Goal: Task Accomplishment & Management: Manage account settings

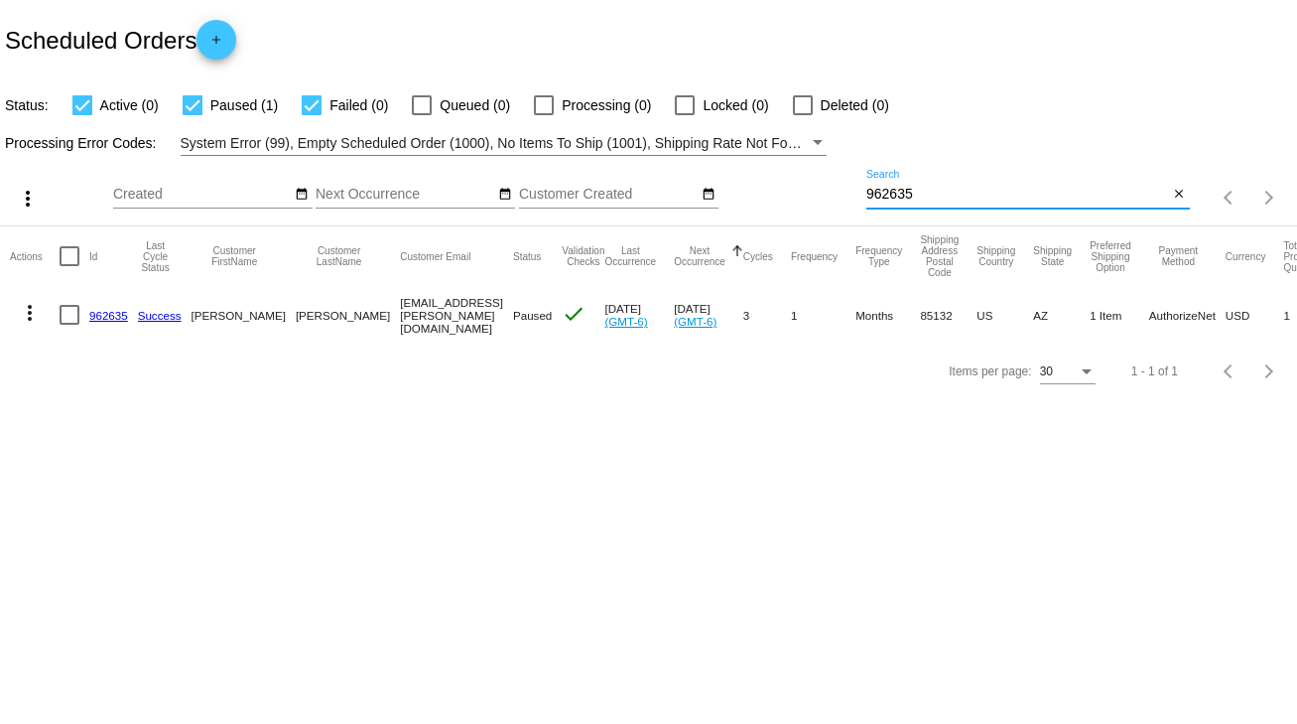
drag, startPoint x: 921, startPoint y: 193, endPoint x: 832, endPoint y: 199, distance: 89.5
click at [832, 199] on div "more_vert Sep Jan Feb Mar [DATE]" at bounding box center [648, 191] width 1297 height 70
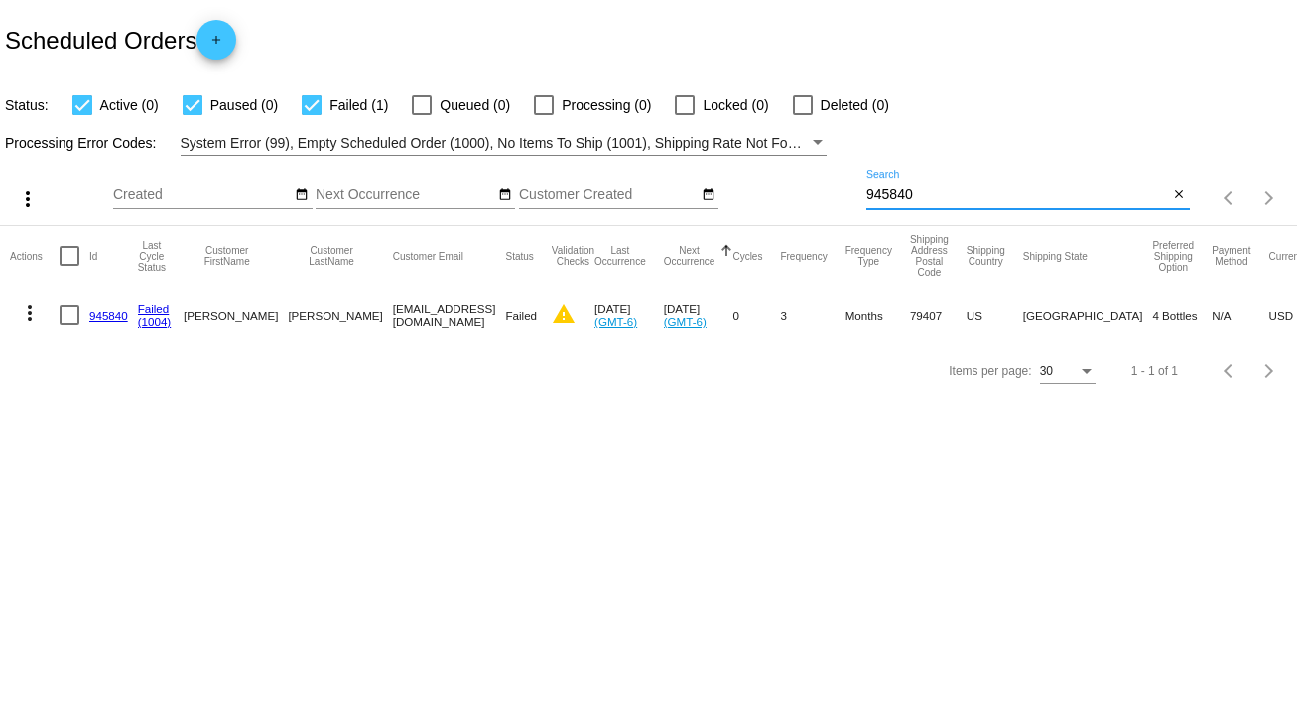
type input "945840"
click at [64, 311] on div at bounding box center [70, 315] width 20 height 20
click at [68, 325] on input "checkbox" at bounding box center [68, 325] width 1 height 1
checkbox input "true"
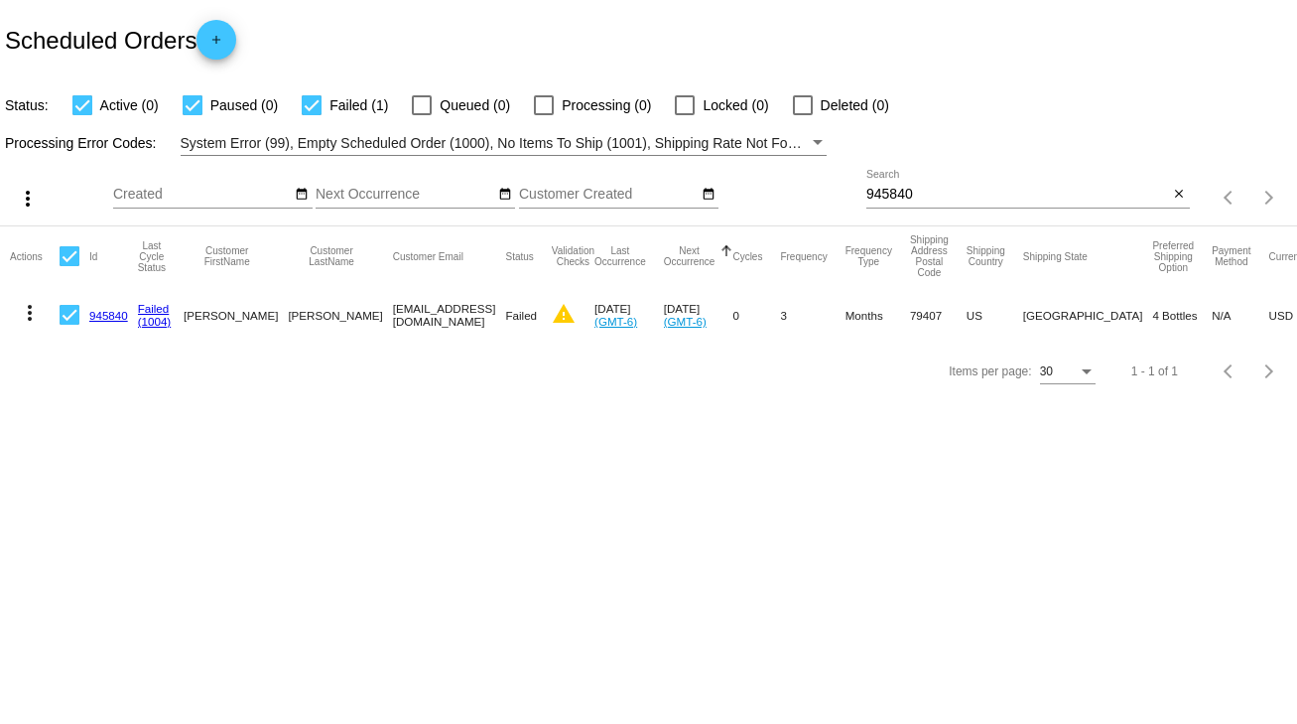
click at [32, 314] on mat-icon "more_vert" at bounding box center [30, 313] width 24 height 24
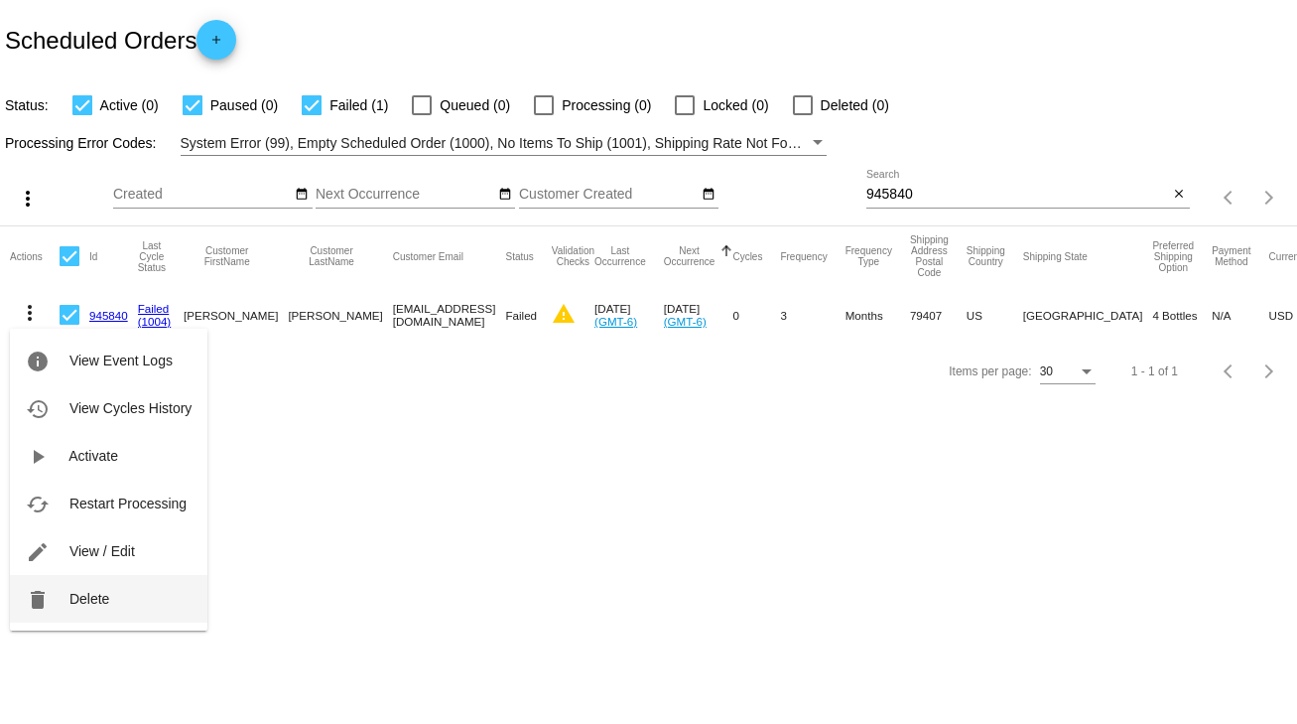
click at [92, 600] on span "Delete" at bounding box center [89, 599] width 40 height 16
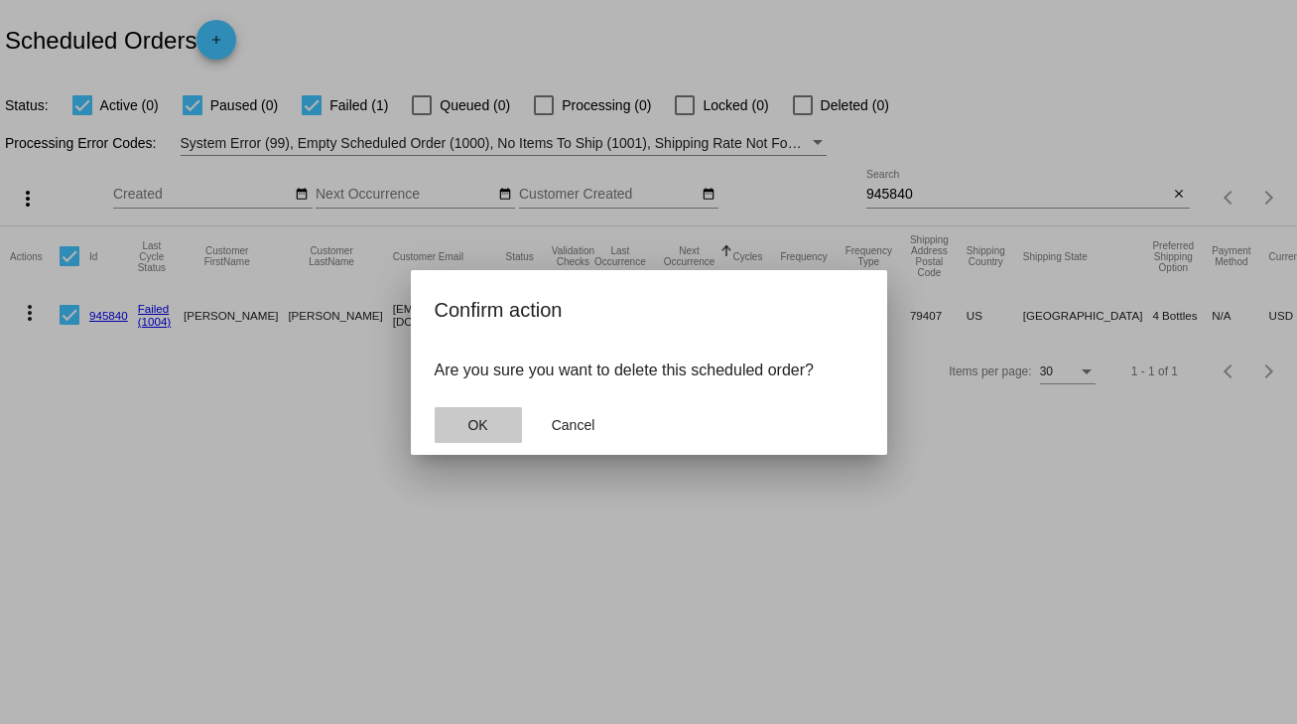
click at [483, 429] on span "OK" at bounding box center [478, 425] width 20 height 16
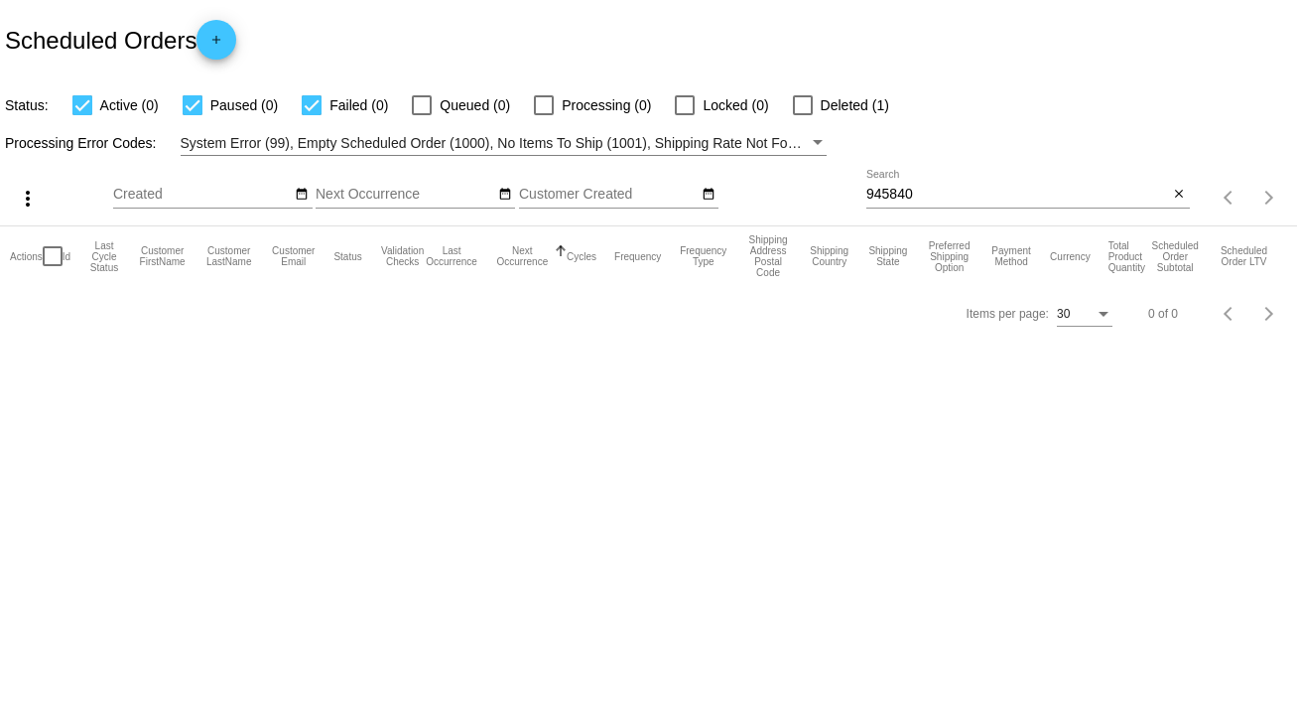
click at [921, 189] on div "945840 Search" at bounding box center [1018, 189] width 303 height 39
click at [922, 188] on div "945840 Search" at bounding box center [1018, 189] width 303 height 39
drag, startPoint x: 917, startPoint y: 189, endPoint x: 888, endPoint y: 139, distance: 57.4
click at [858, 191] on div "more_vert Sep Jan Feb Mar Apr 1" at bounding box center [648, 191] width 1297 height 70
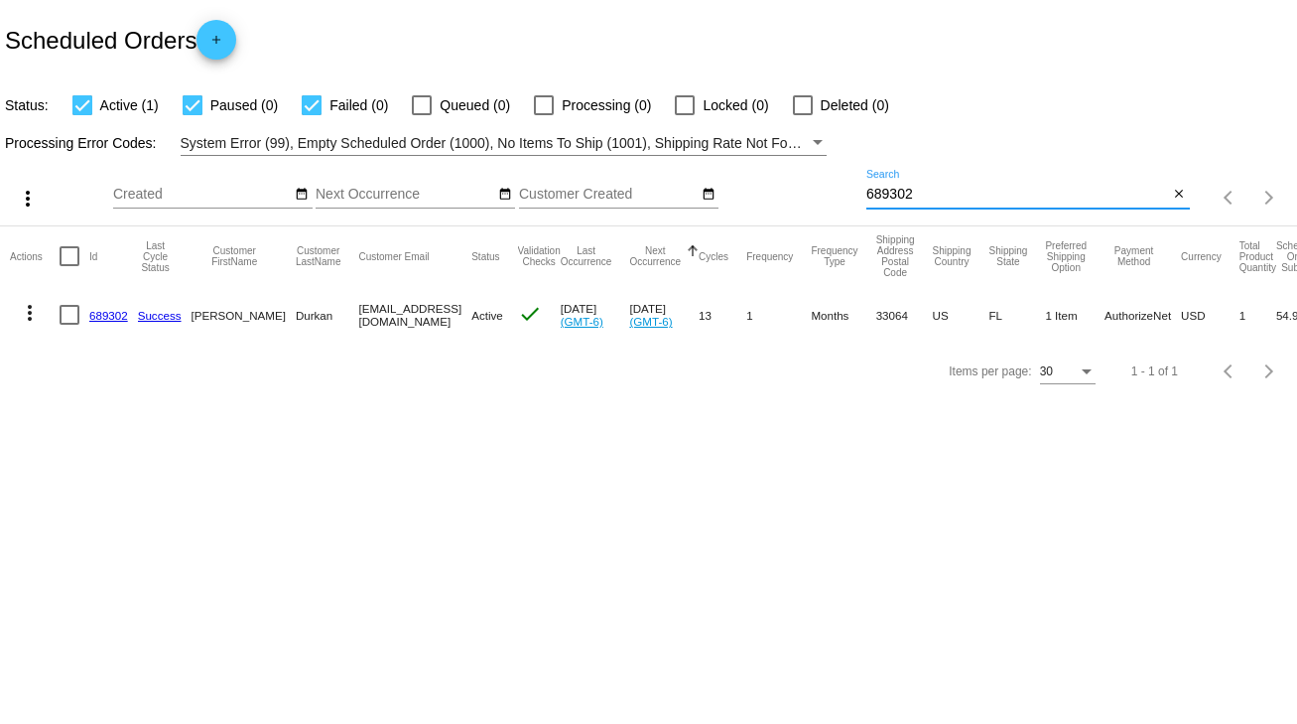
type input "689302"
click at [111, 318] on link "689302" at bounding box center [108, 315] width 39 height 13
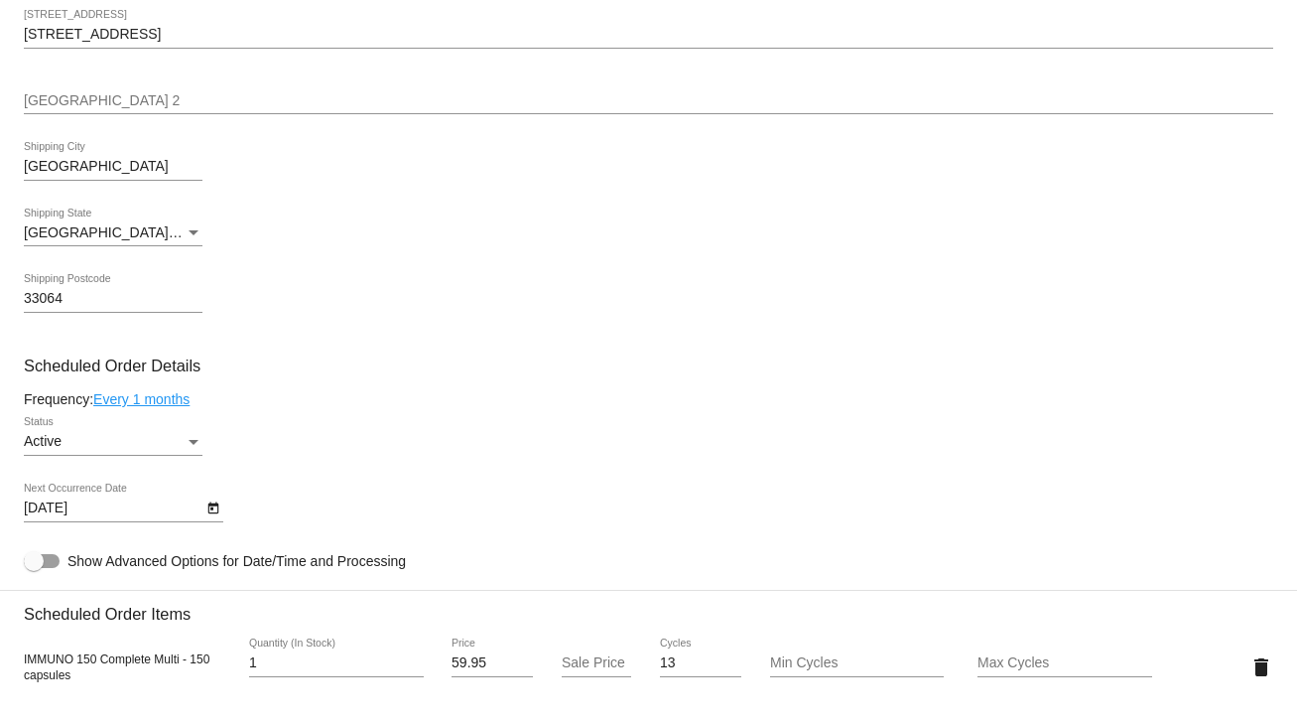
scroll to position [874, 0]
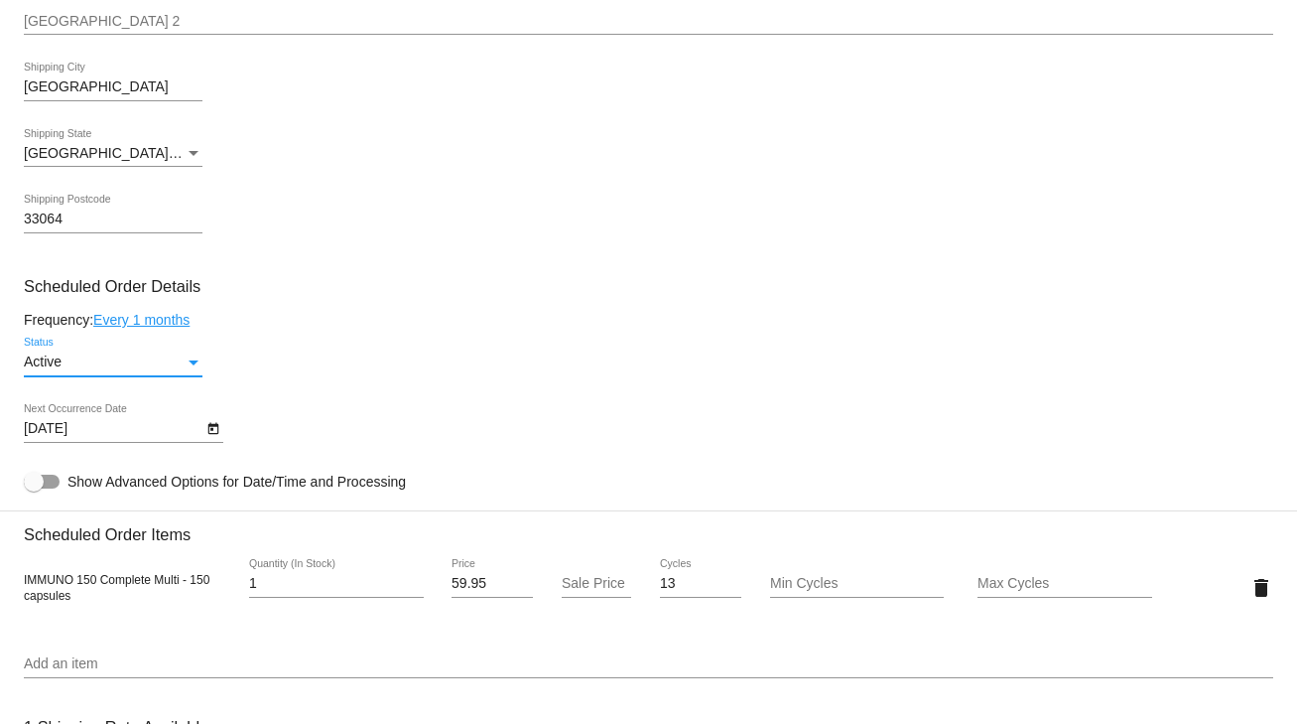
click at [139, 370] on div "Active" at bounding box center [104, 362] width 161 height 16
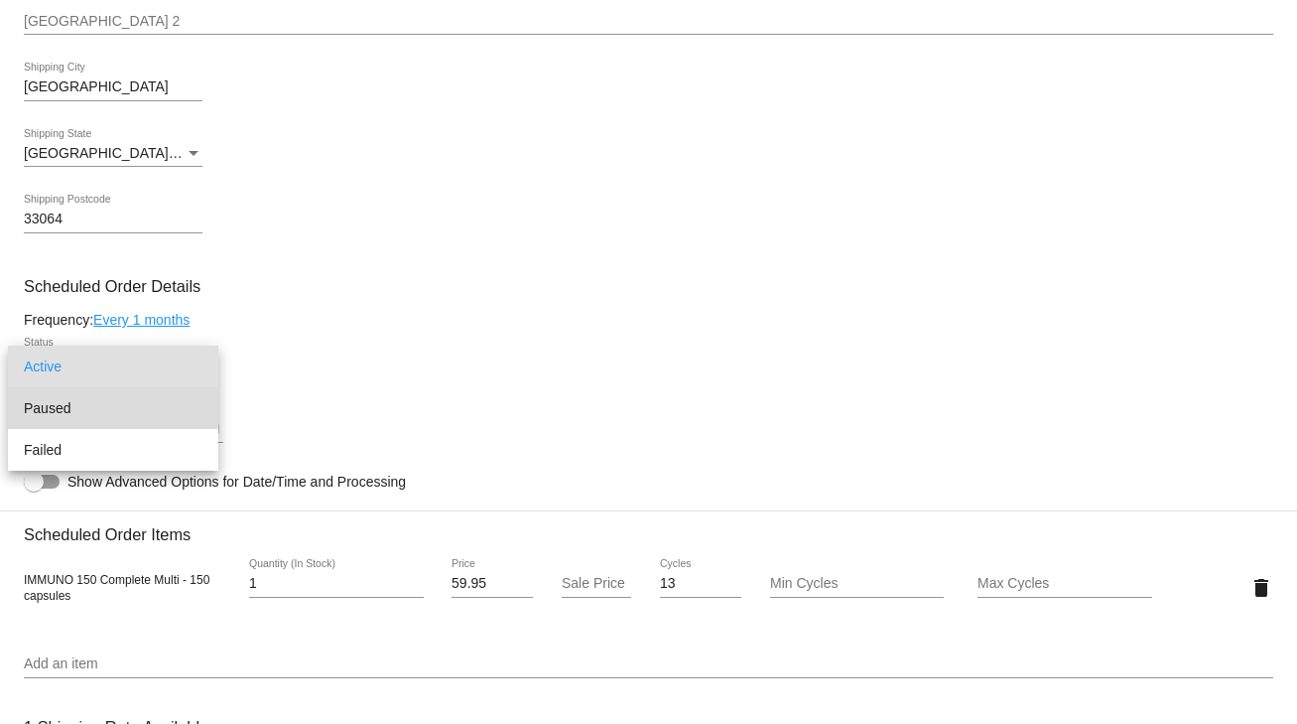
click at [62, 405] on span "Paused" at bounding box center [113, 408] width 179 height 42
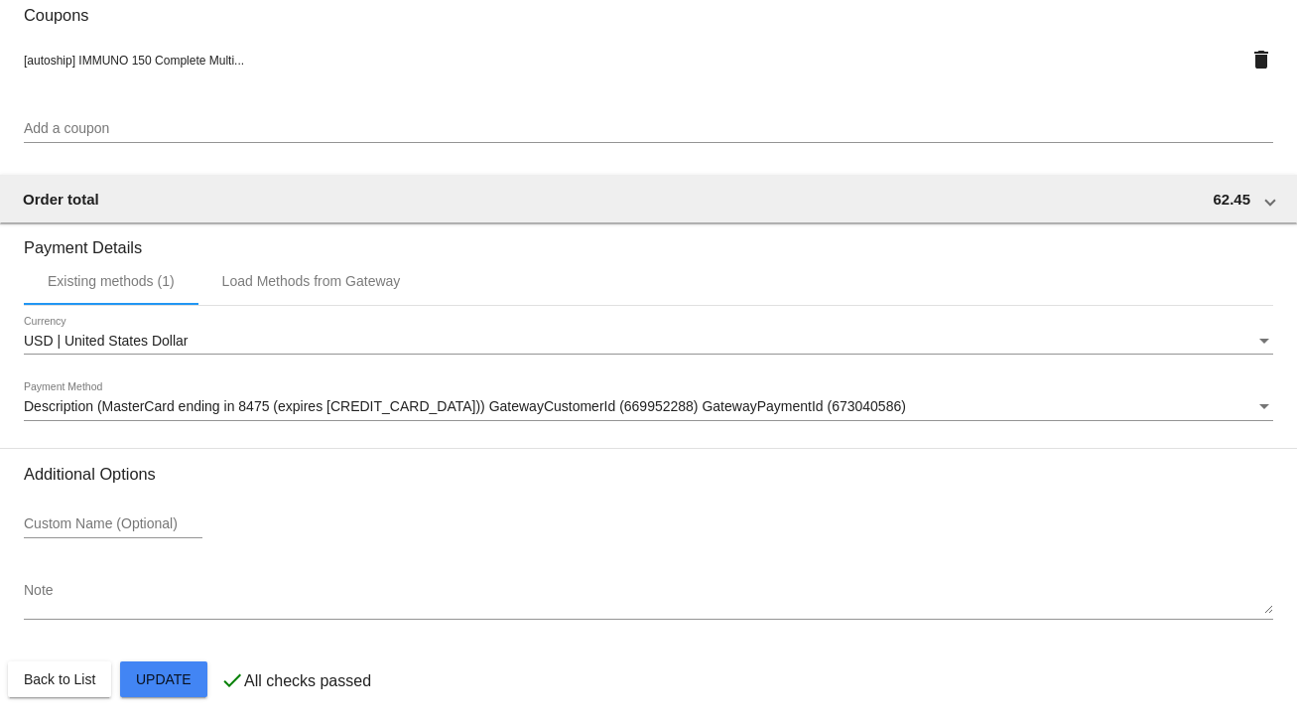
scroll to position [1758, 0]
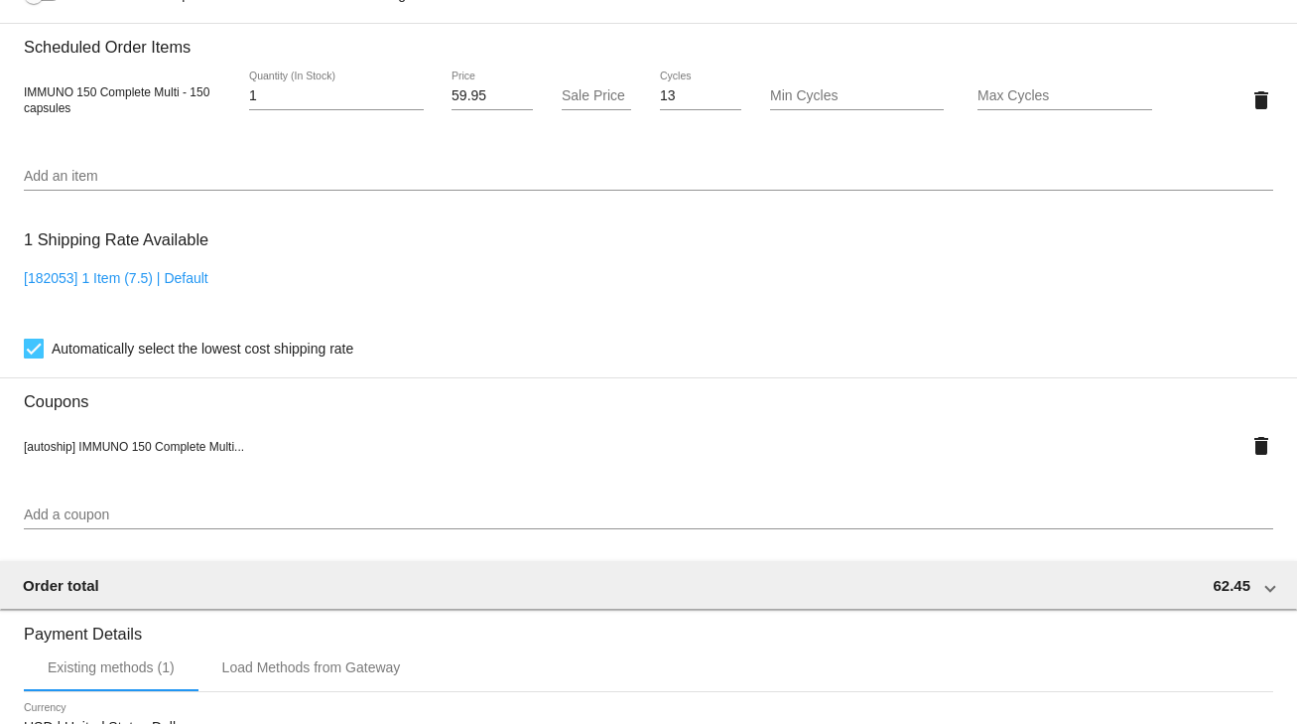
scroll to position [1043, 0]
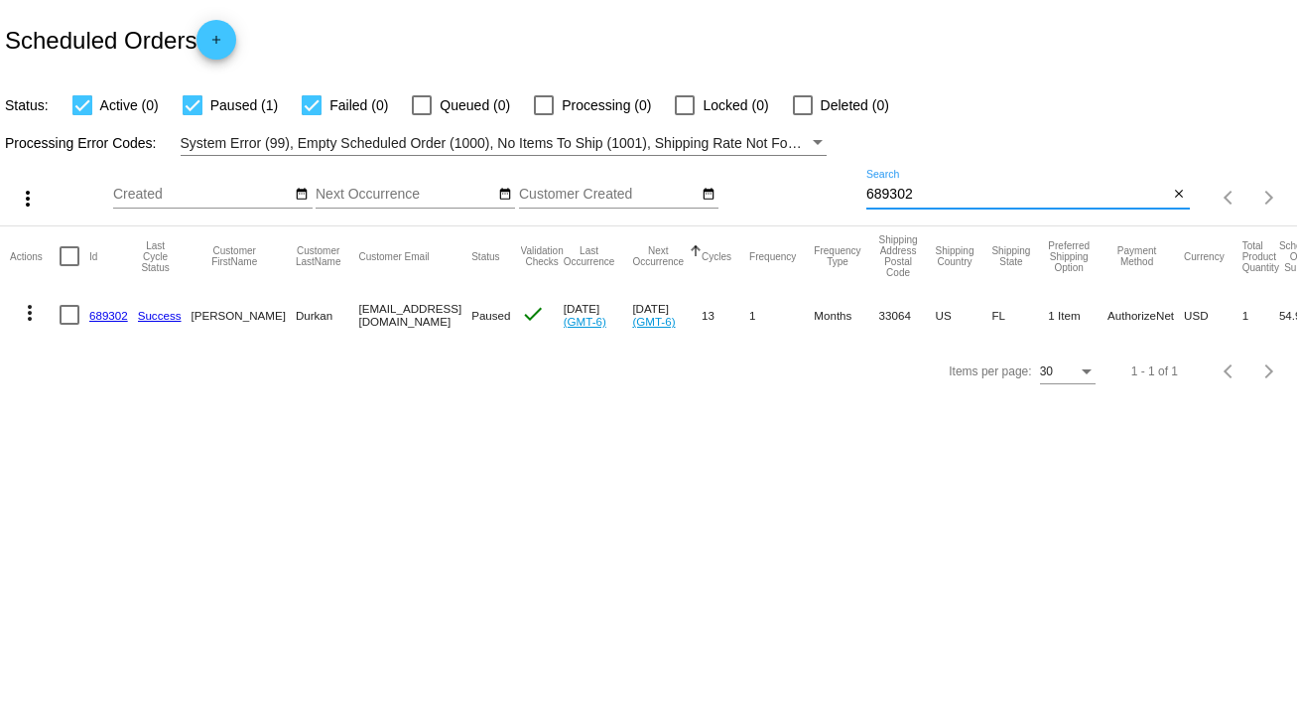
drag, startPoint x: 921, startPoint y: 196, endPoint x: 830, endPoint y: 191, distance: 91.5
click at [830, 191] on div "more_vert Sep Jan Feb Mar Apr 1" at bounding box center [648, 191] width 1297 height 70
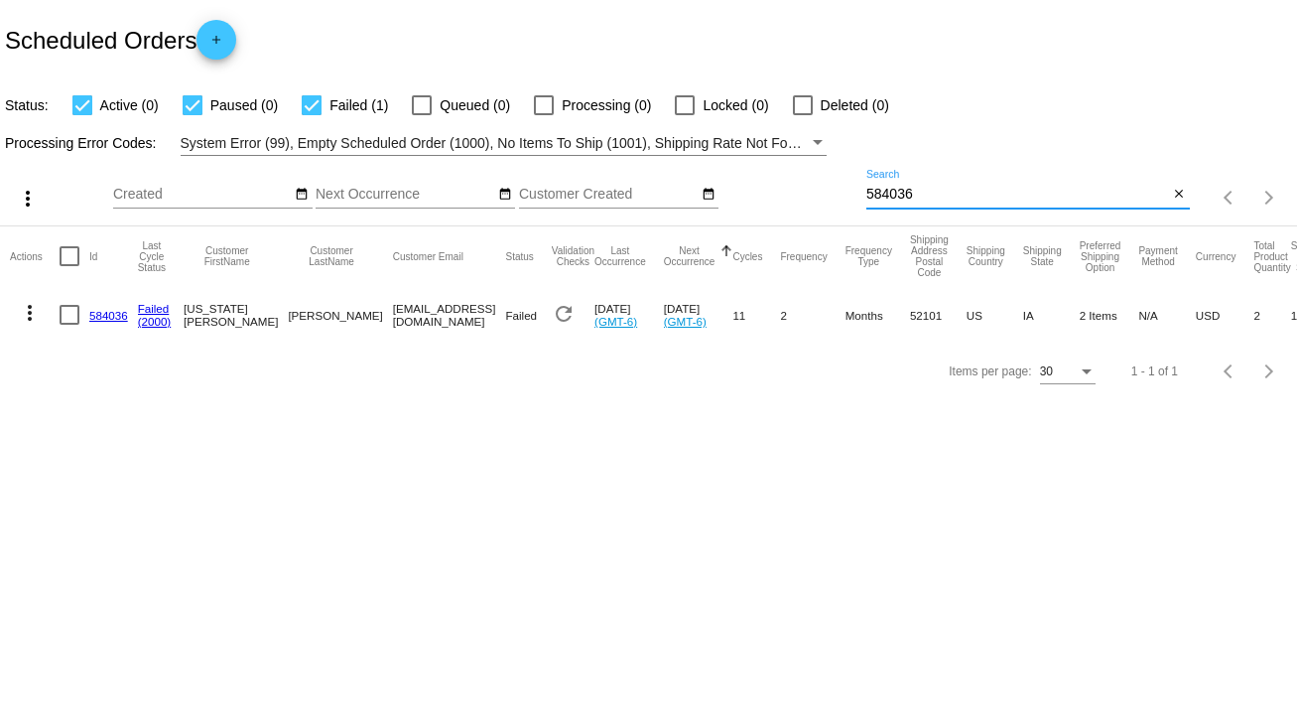
type input "584036"
click at [100, 312] on link "584036" at bounding box center [108, 315] width 39 height 13
click at [111, 316] on link "584036" at bounding box center [108, 315] width 39 height 13
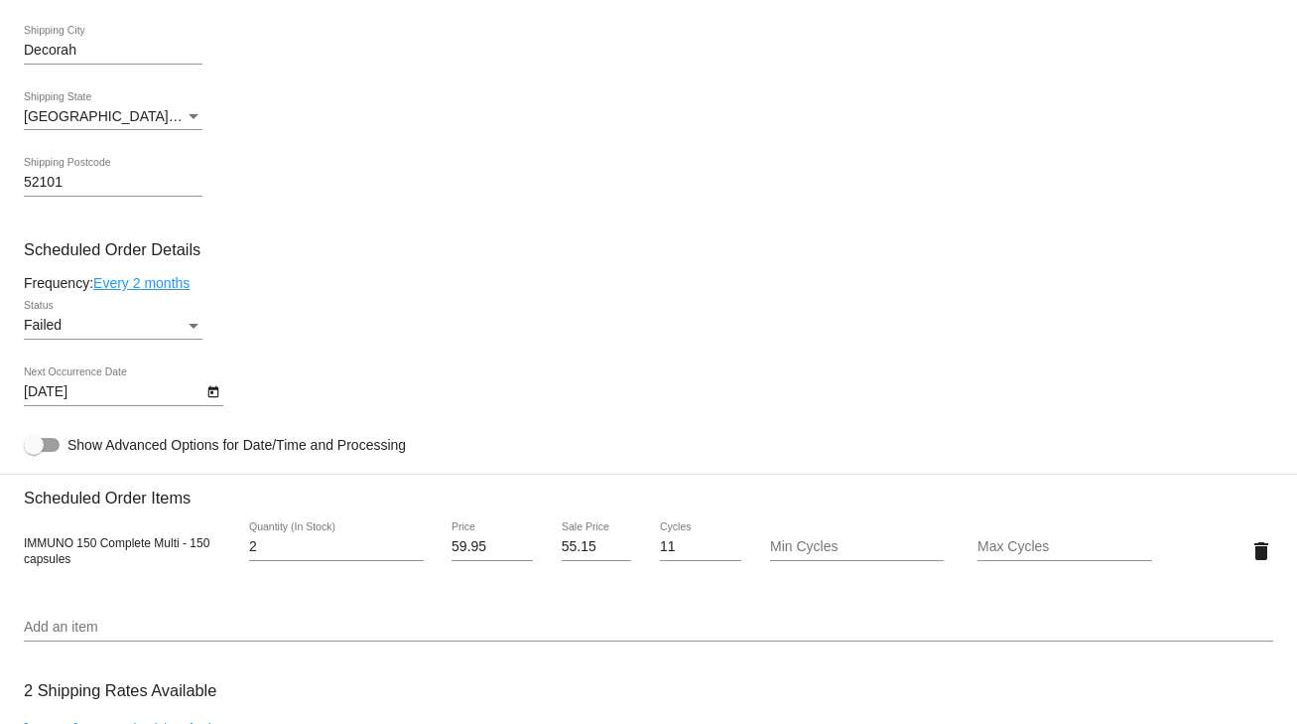
scroll to position [1032, 0]
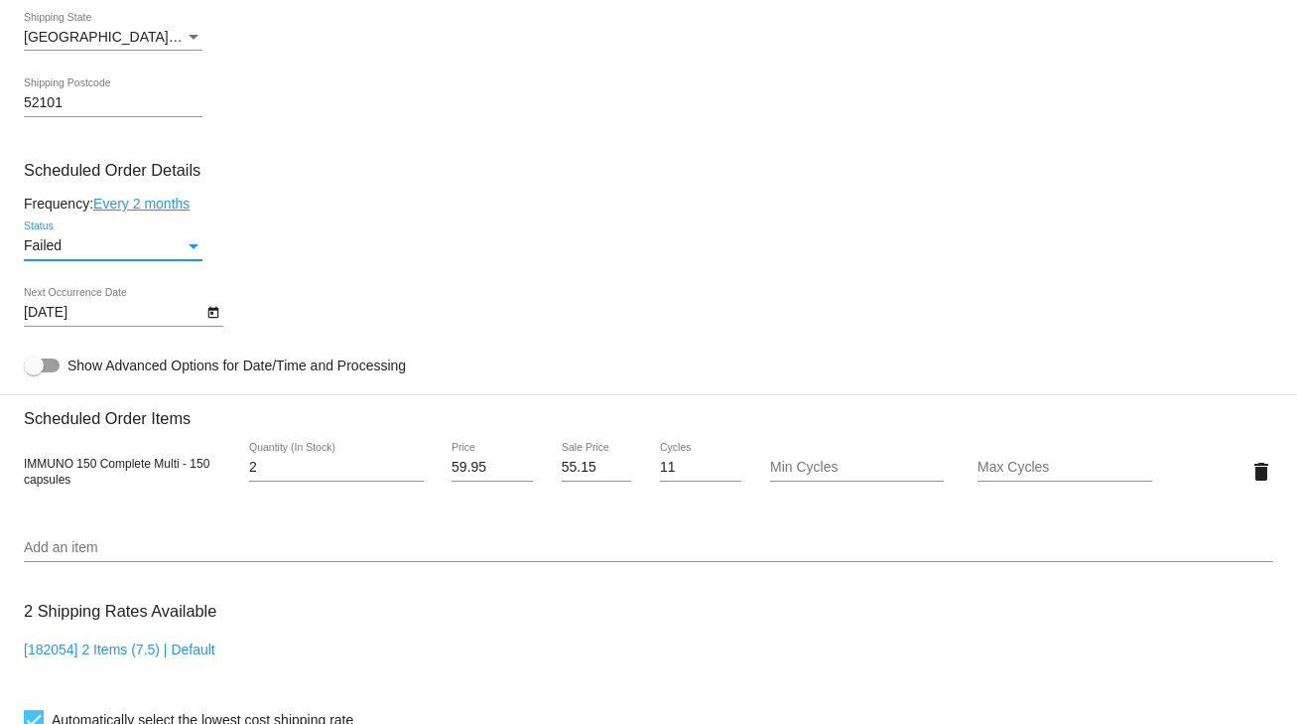
click at [195, 248] on div "Status" at bounding box center [194, 246] width 10 height 5
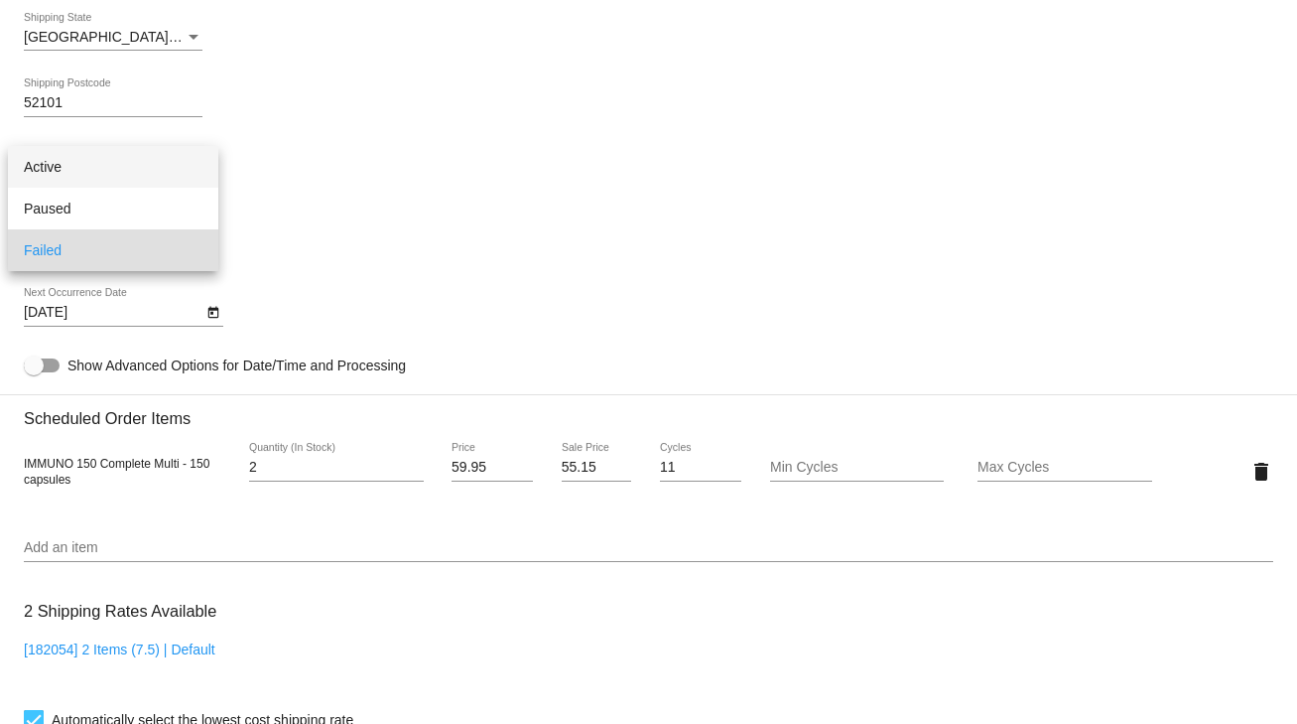
click at [45, 162] on span "Active" at bounding box center [113, 167] width 179 height 42
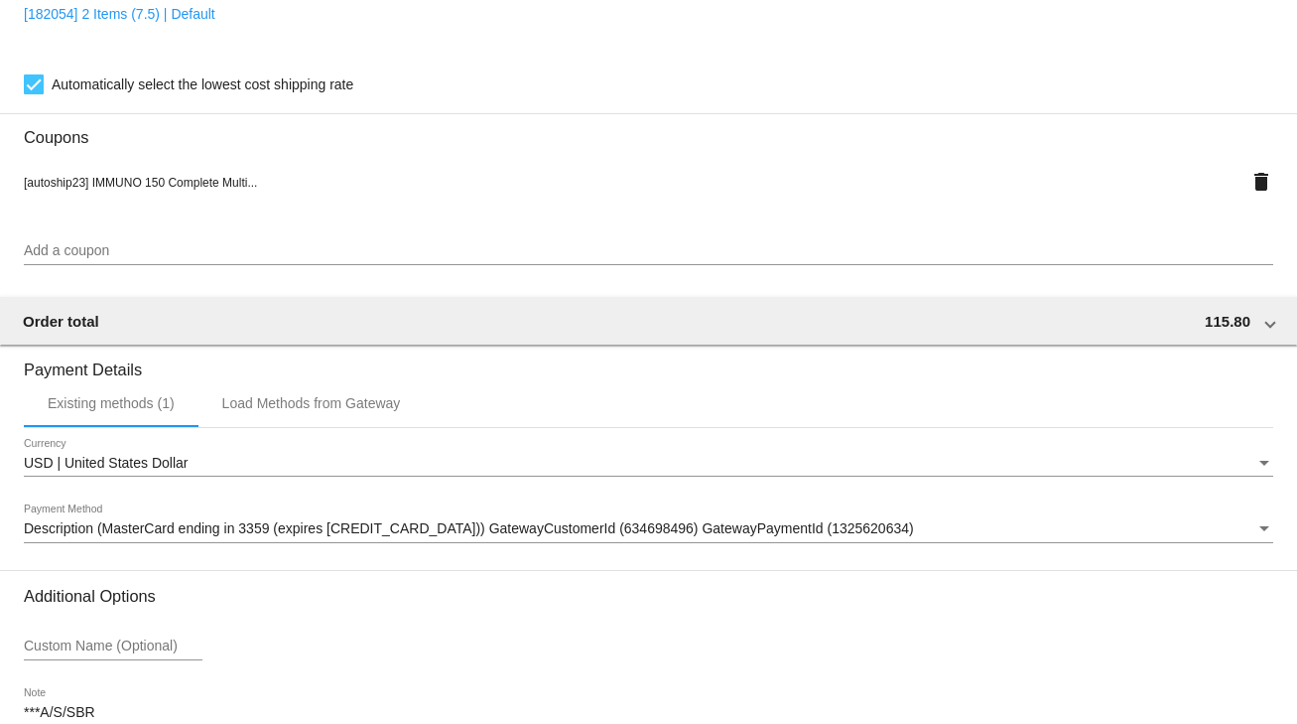
scroll to position [1801, 0]
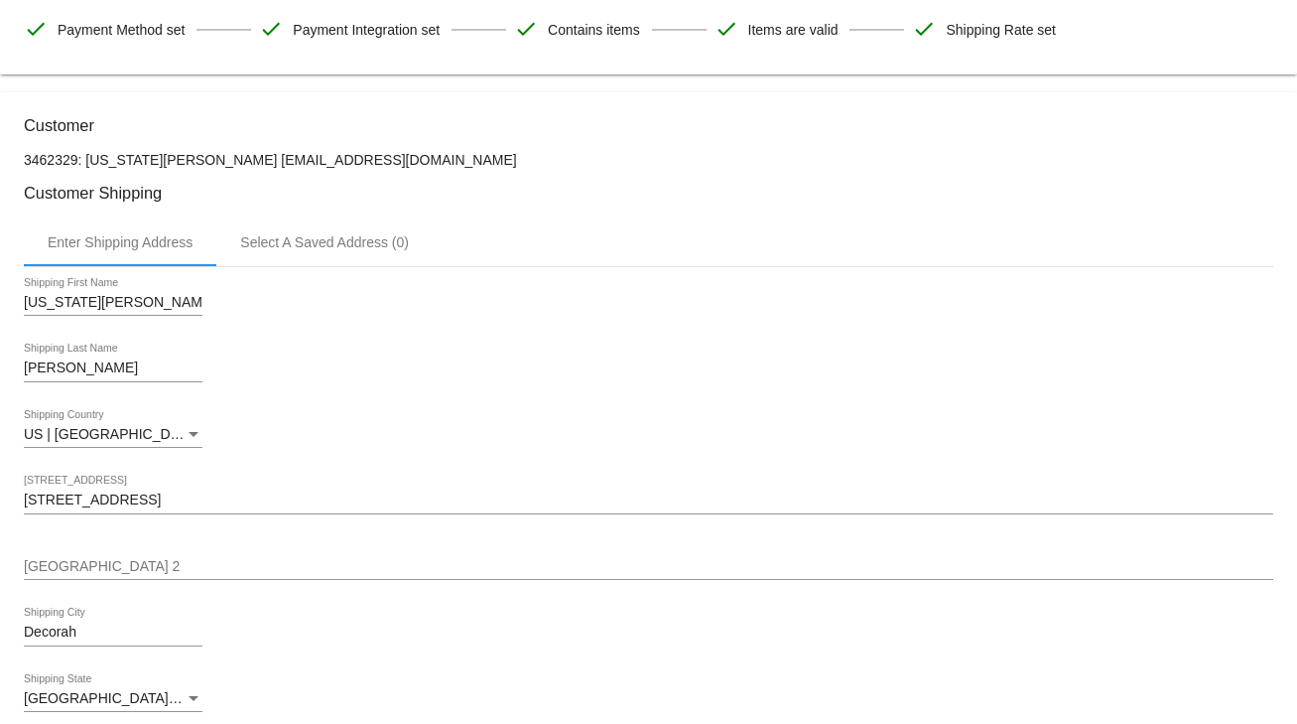
scroll to position [0, 0]
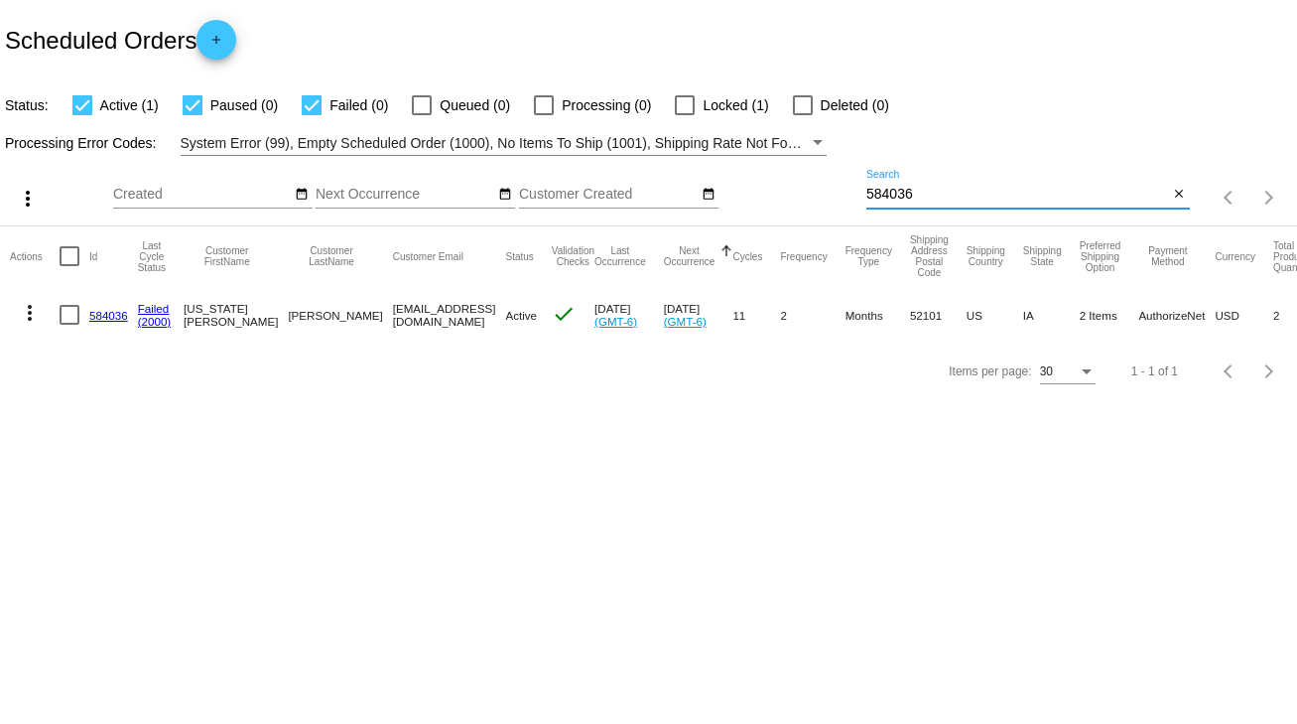
drag, startPoint x: 930, startPoint y: 195, endPoint x: 863, endPoint y: 203, distance: 68.1
click at [863, 203] on div "more_vert Sep Jan Feb Mar Apr 1" at bounding box center [648, 191] width 1297 height 70
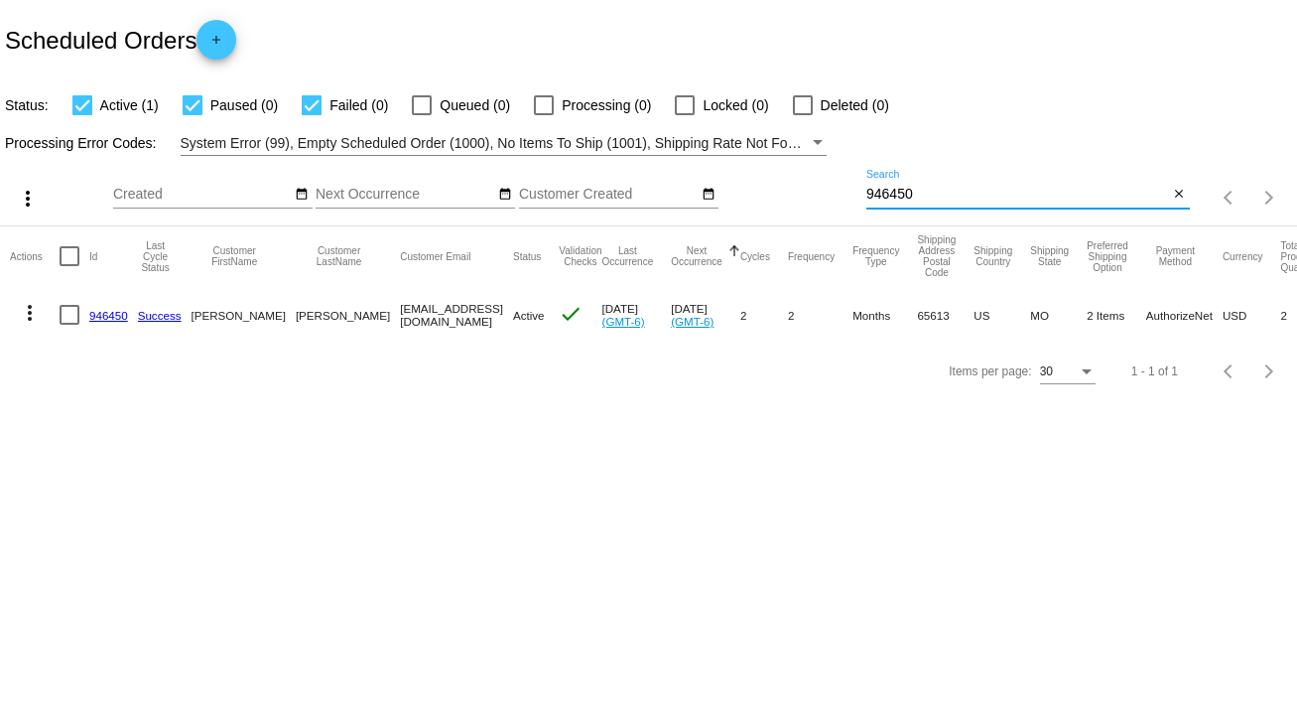
type input "946450"
click at [106, 314] on link "946450" at bounding box center [108, 315] width 39 height 13
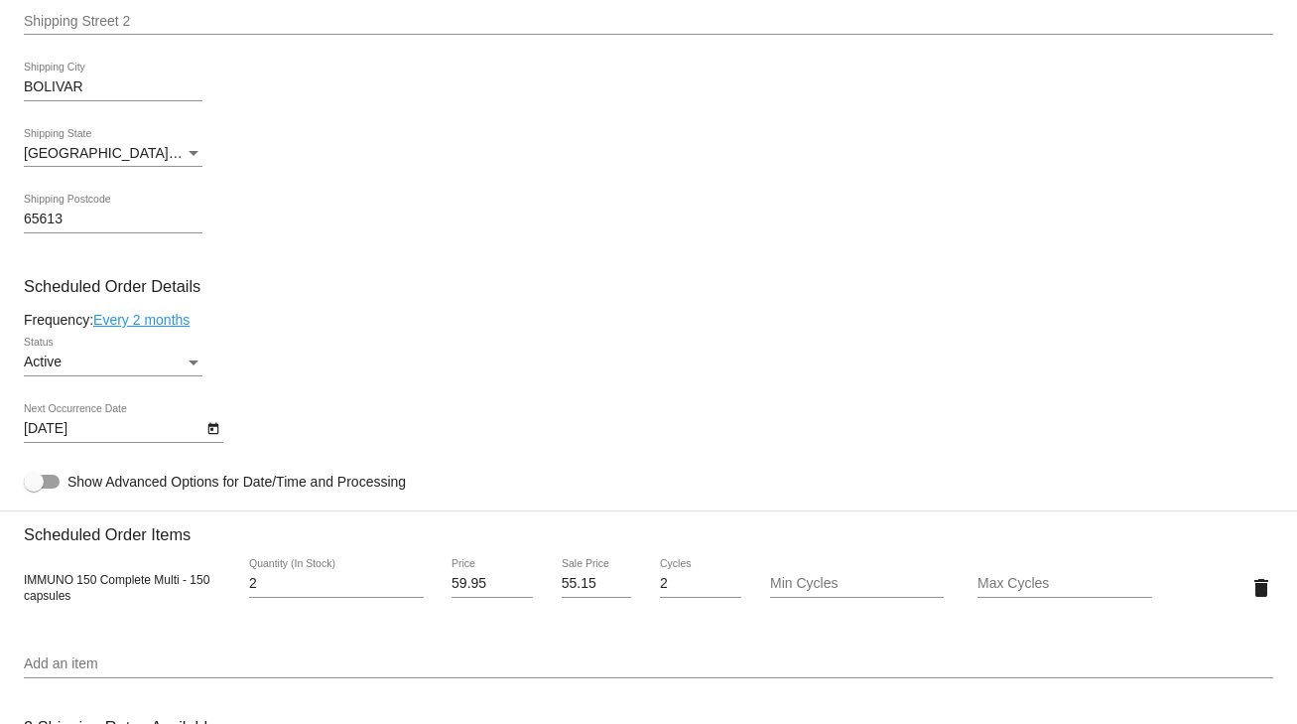
scroll to position [953, 0]
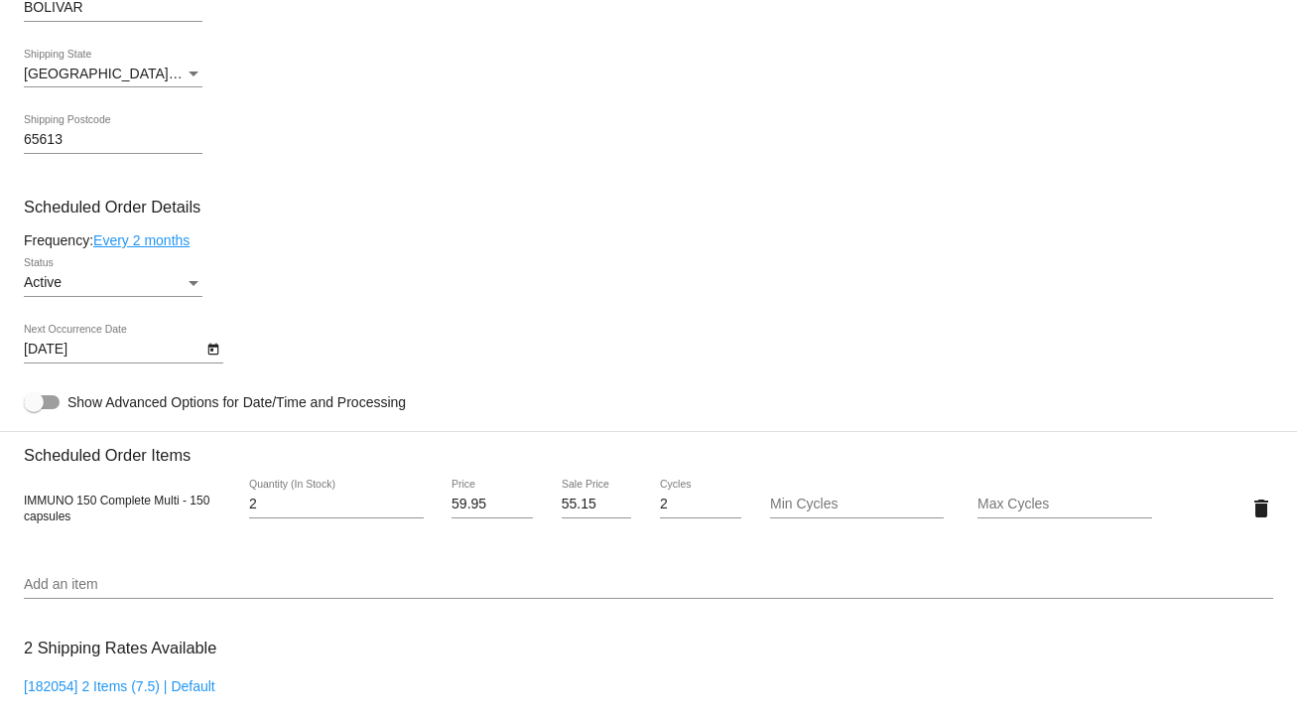
click at [183, 244] on link "Every 2 months" at bounding box center [141, 240] width 96 height 16
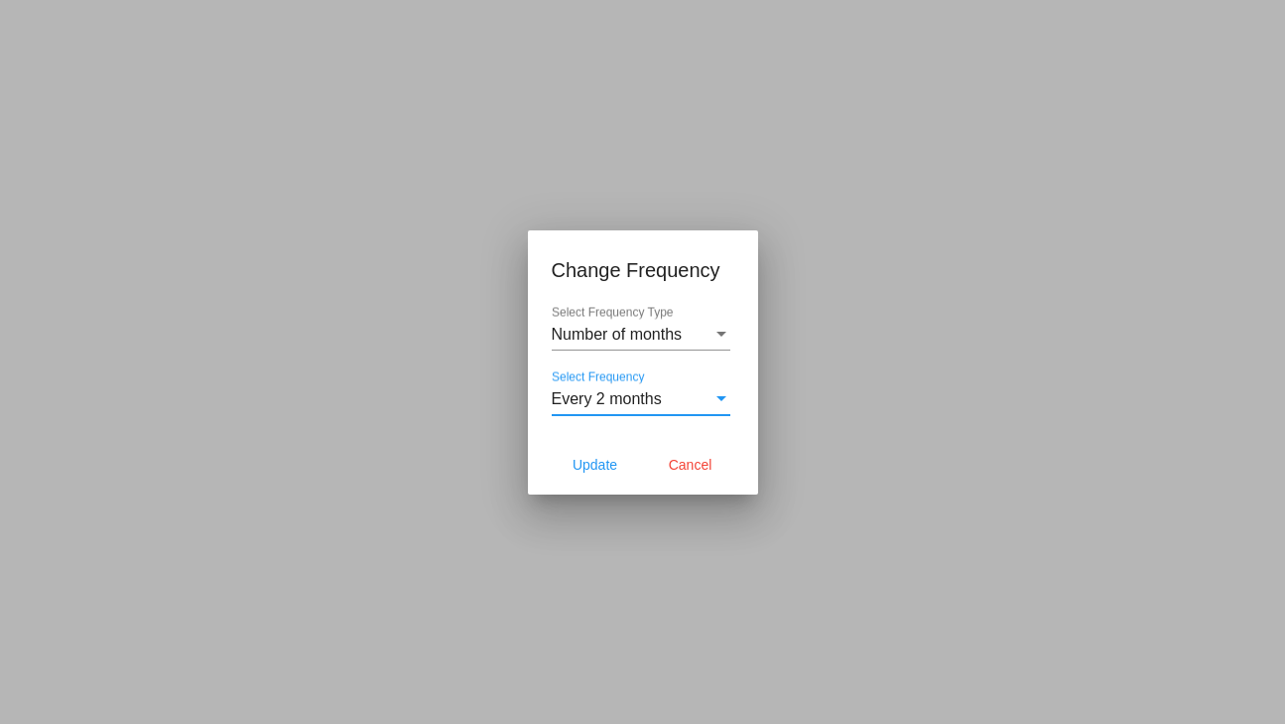
click at [720, 394] on div "Select Frequency" at bounding box center [722, 399] width 18 height 18
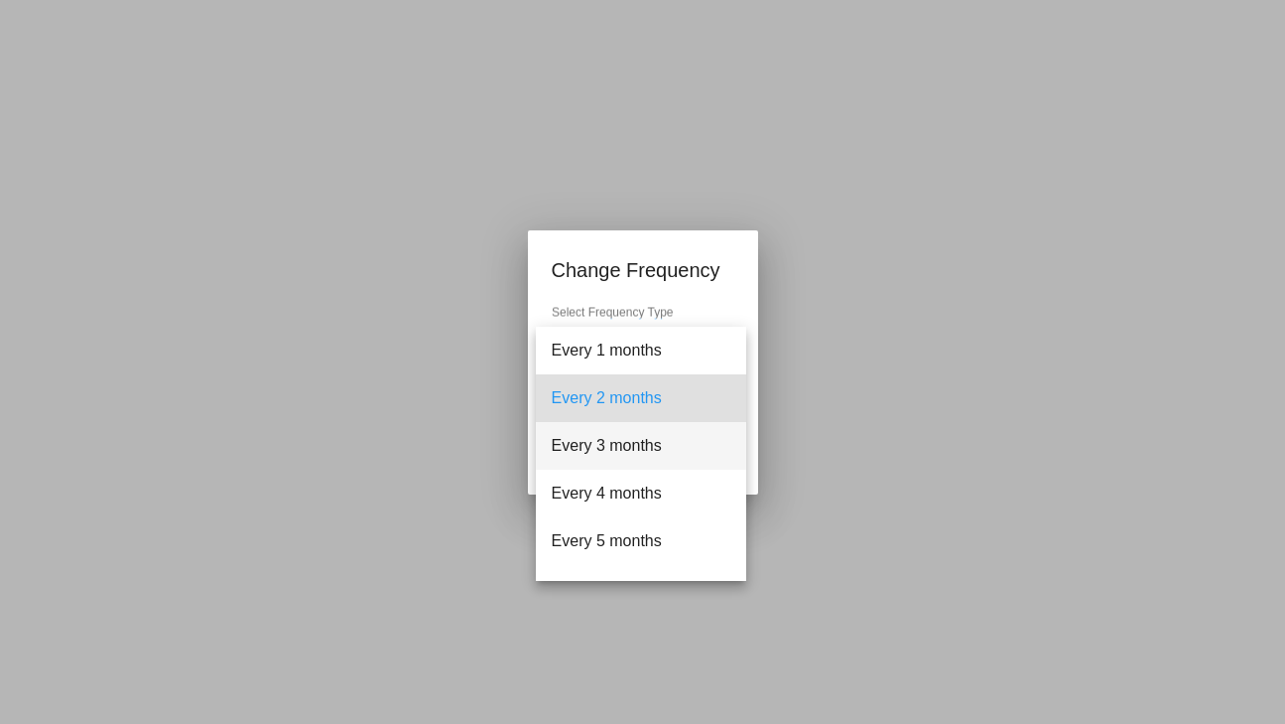
click at [605, 440] on span "Every 3 months" at bounding box center [641, 446] width 179 height 48
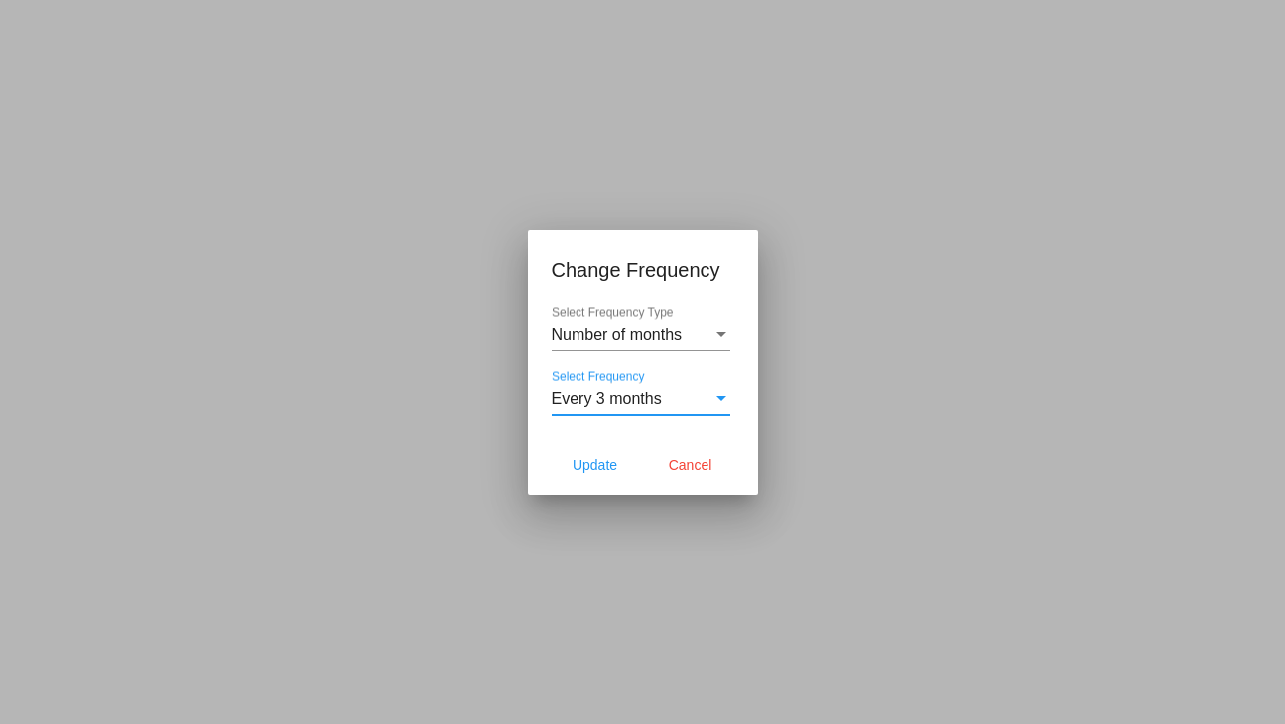
click at [642, 400] on span "Every 3 months" at bounding box center [607, 398] width 110 height 17
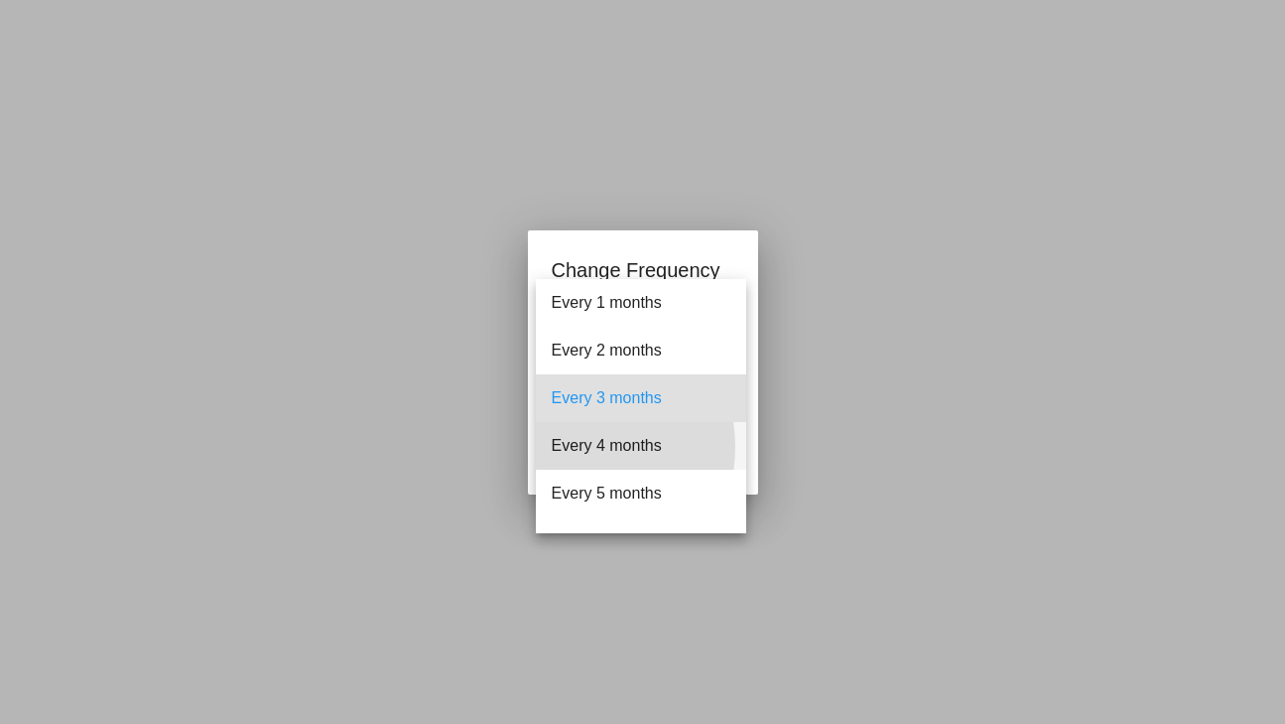
click at [574, 447] on span "Every 4 months" at bounding box center [641, 446] width 179 height 48
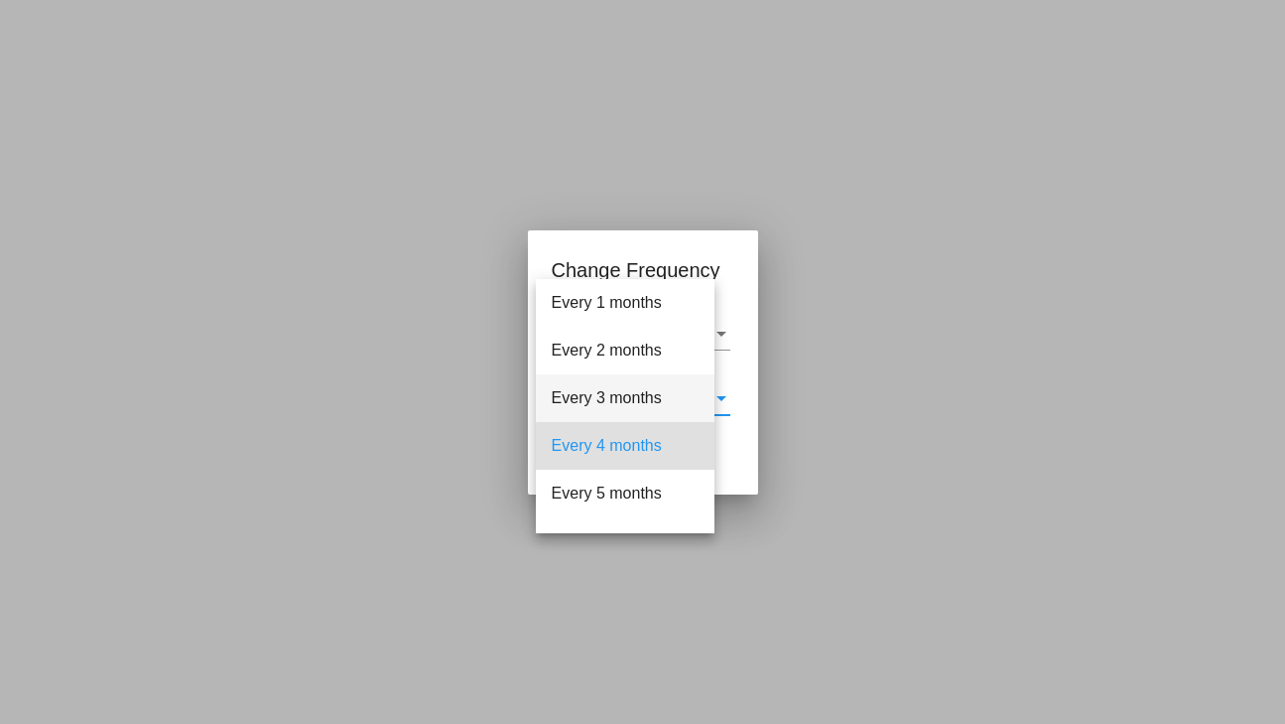
click at [574, 447] on button "Update" at bounding box center [595, 465] width 87 height 36
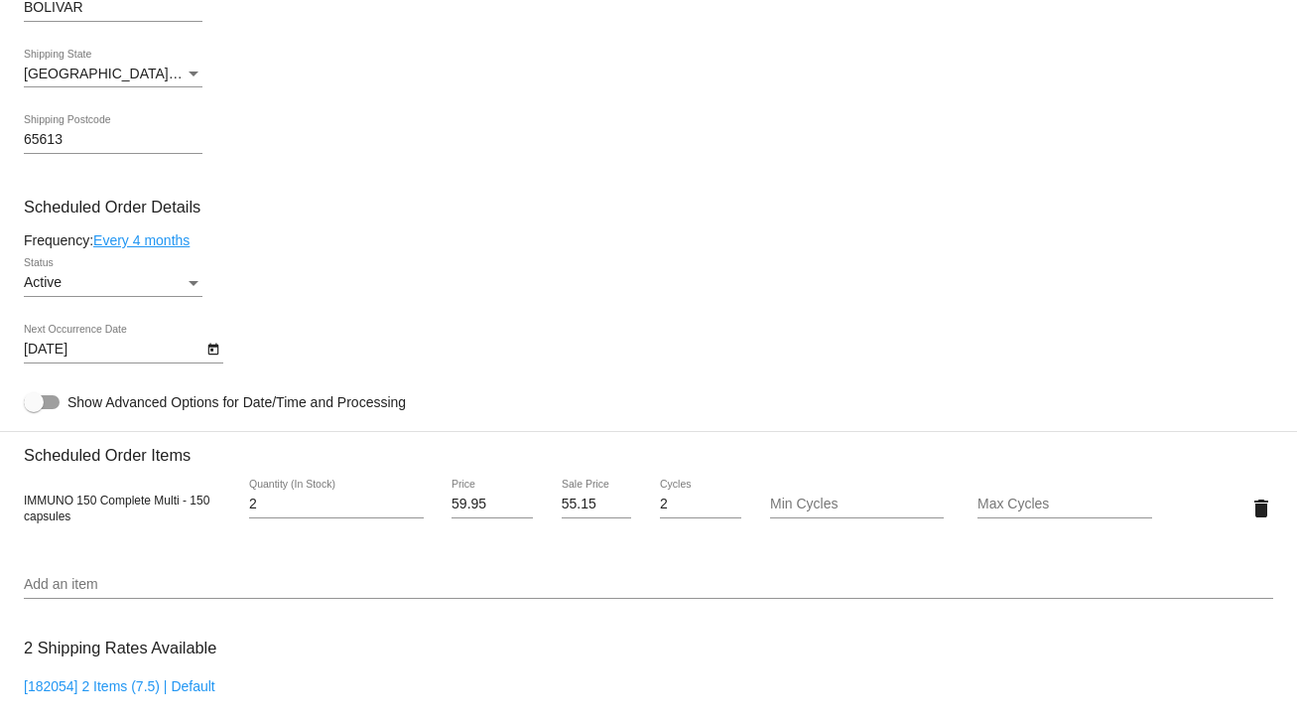
type input "1/18/2026"
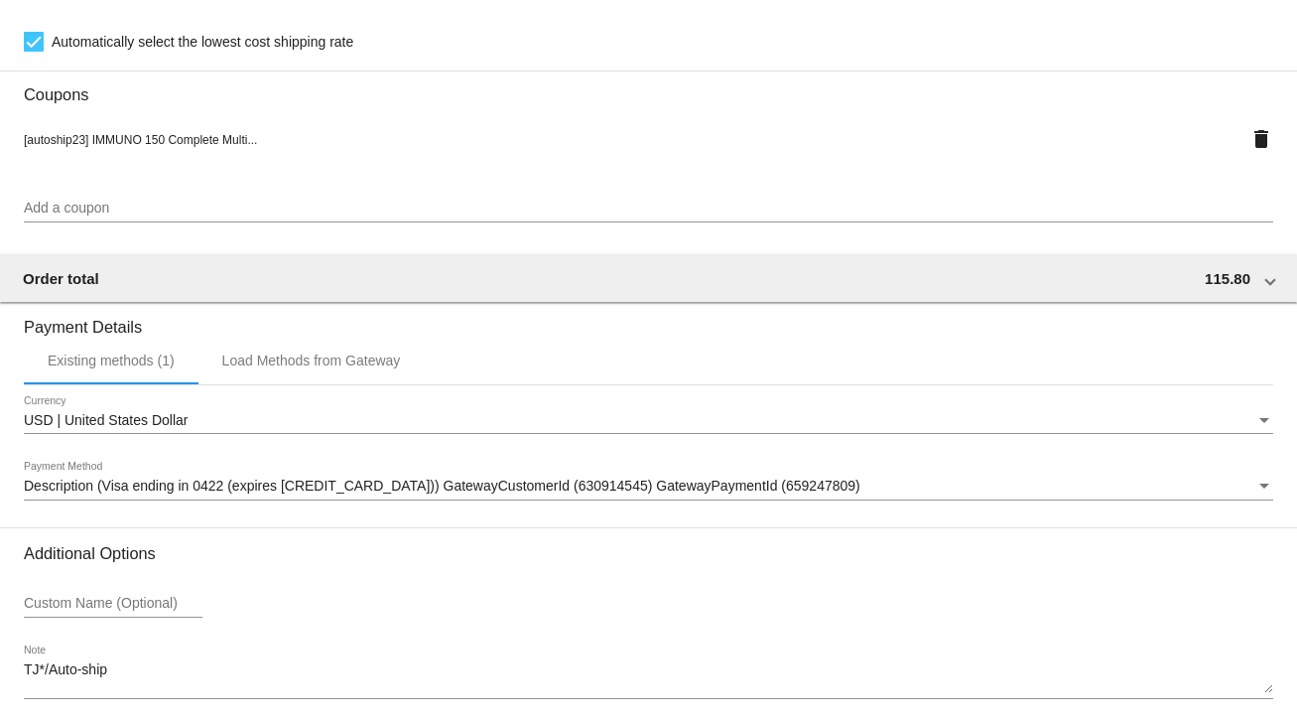
scroll to position [1758, 0]
